Goal: Find specific page/section: Find specific page/section

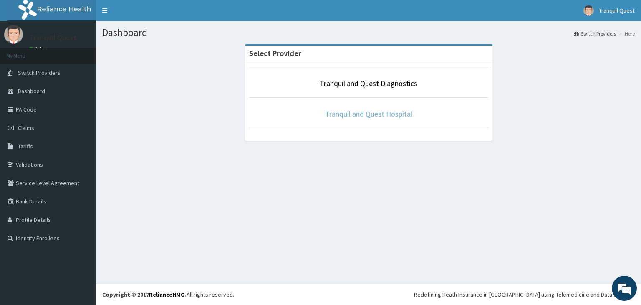
click at [353, 114] on link "Tranquil and Quest Hospital" at bounding box center [368, 114] width 87 height 10
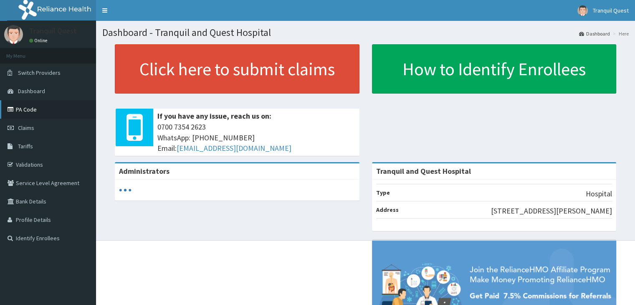
click at [47, 107] on link "PA Code" at bounding box center [48, 109] width 96 height 18
